Goal: Task Accomplishment & Management: Manage account settings

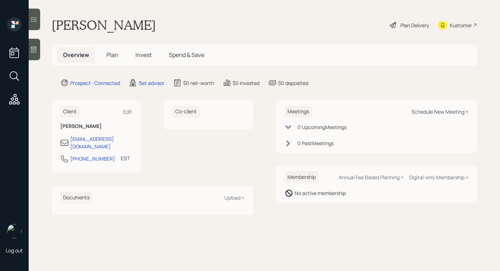
click at [420, 111] on div "Schedule New Meeting +" at bounding box center [439, 111] width 57 height 7
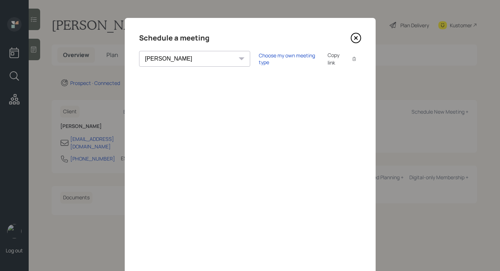
click at [189, 60] on select "Theresa Spinello Matthew Burke Eitan Bar-David Ian Yamey Trevor Nelson Christia…" at bounding box center [194, 59] width 111 height 16
select select "f14b762f-c7c2-4b89-9227-8fa891345eea"
click at [139, 51] on select "Theresa Spinello Matthew Burke Eitan Bar-David Ian Yamey Trevor Nelson Christia…" at bounding box center [194, 59] width 111 height 16
click at [352, 34] on icon at bounding box center [356, 38] width 10 height 10
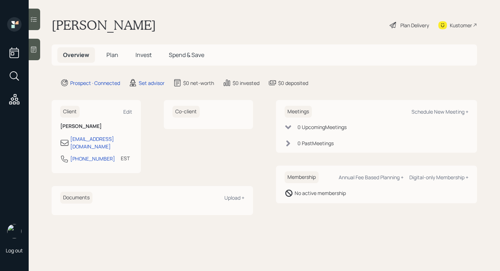
click at [39, 54] on div at bounding box center [34, 50] width 11 height 22
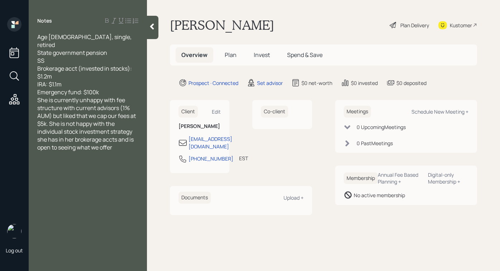
click at [110, 88] on div "Emergency fund: $100k" at bounding box center [87, 92] width 101 height 8
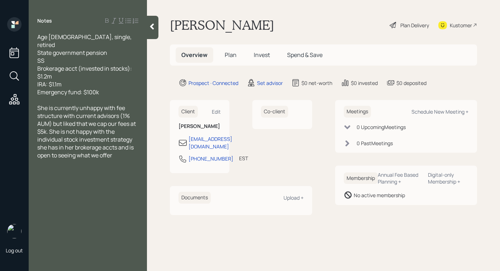
click at [157, 26] on div at bounding box center [152, 27] width 11 height 23
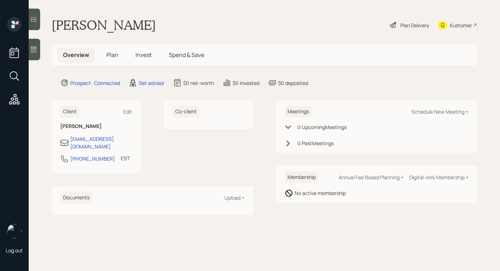
click at [34, 46] on icon at bounding box center [33, 49] width 7 height 7
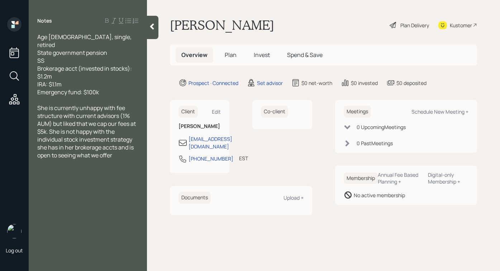
click at [151, 27] on icon at bounding box center [152, 27] width 4 height 6
